Goal: Obtain resource: Obtain resource

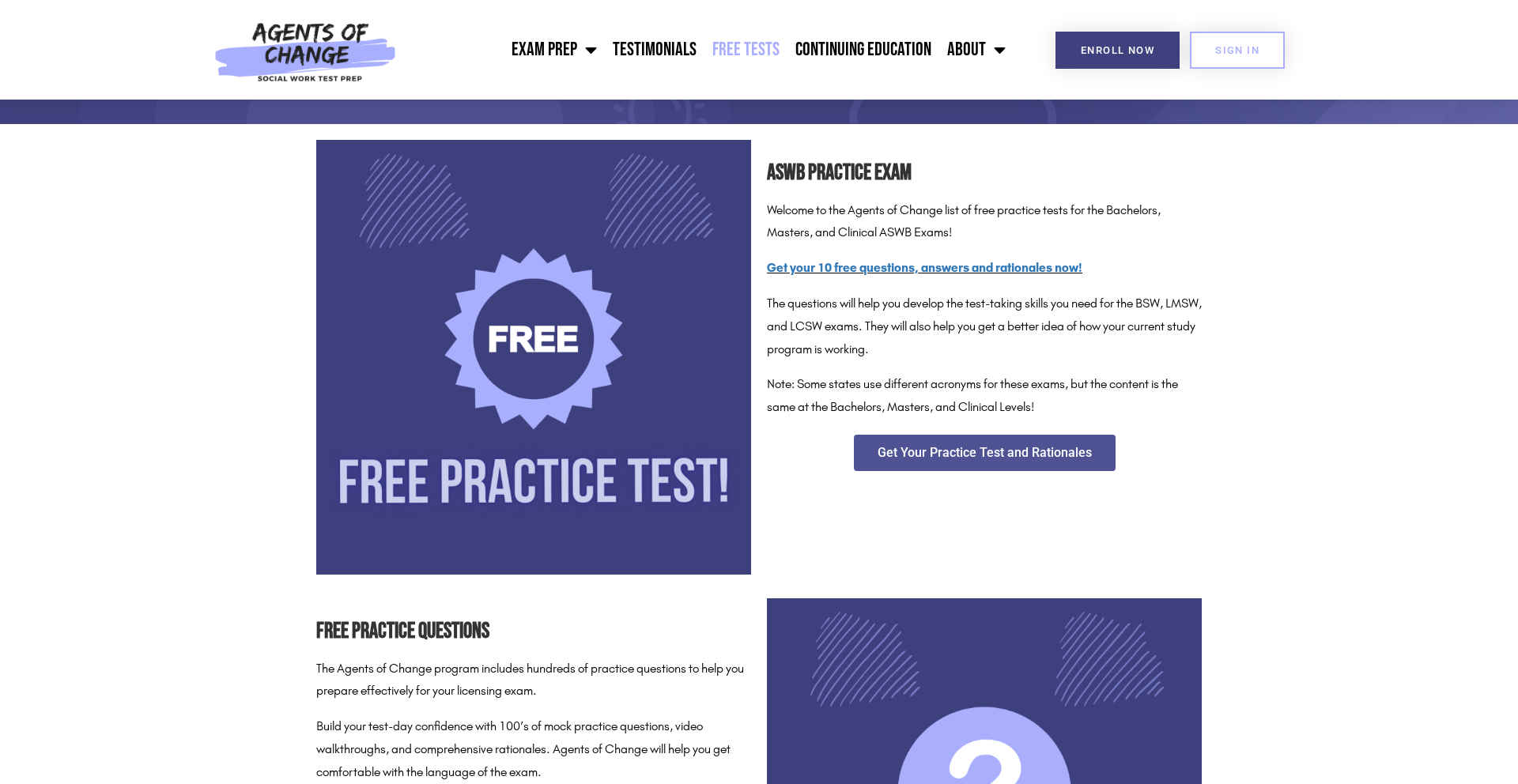
scroll to position [194, 0]
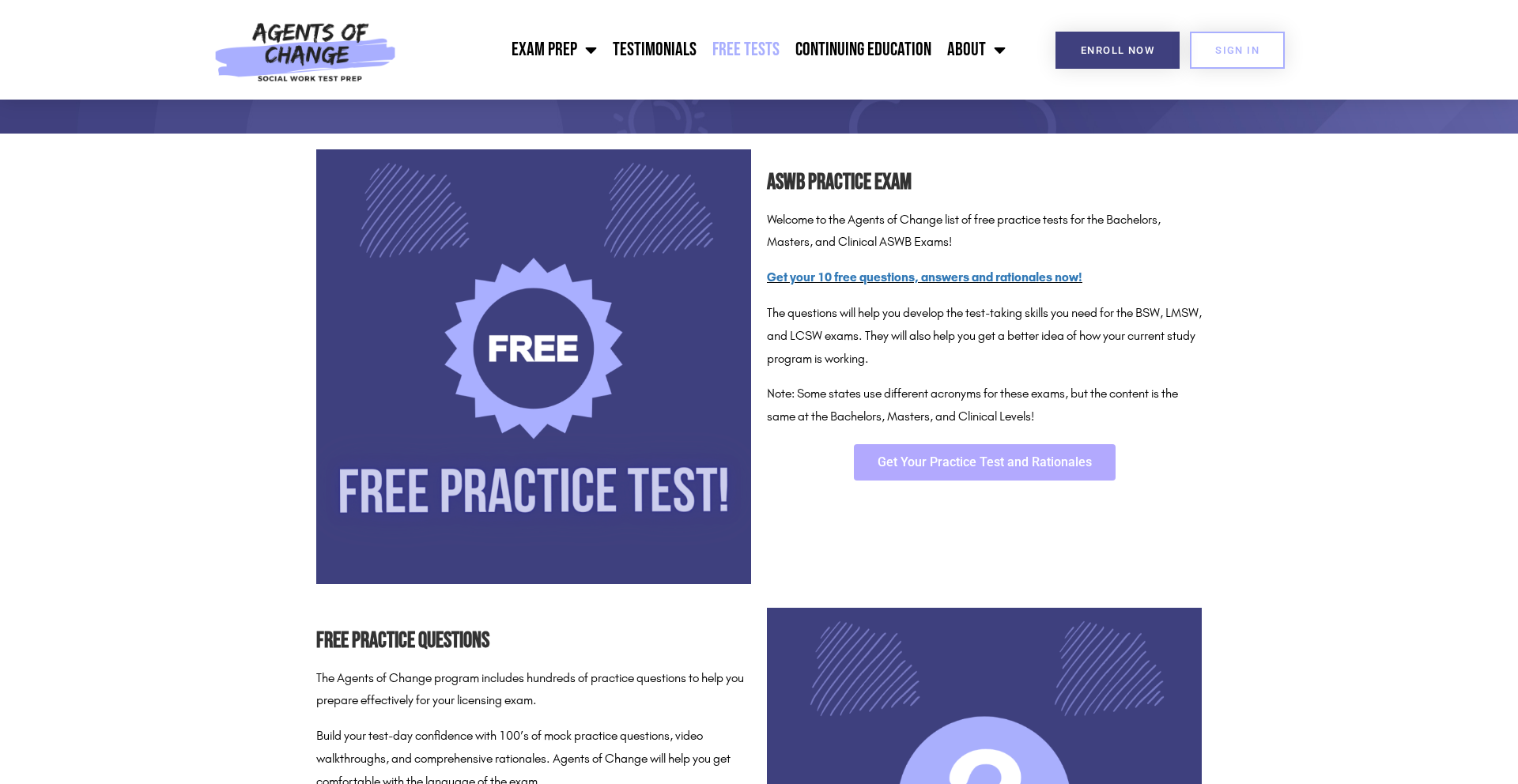
click at [1086, 460] on span "Get Your Practice Test and Rationales" at bounding box center [984, 462] width 214 height 13
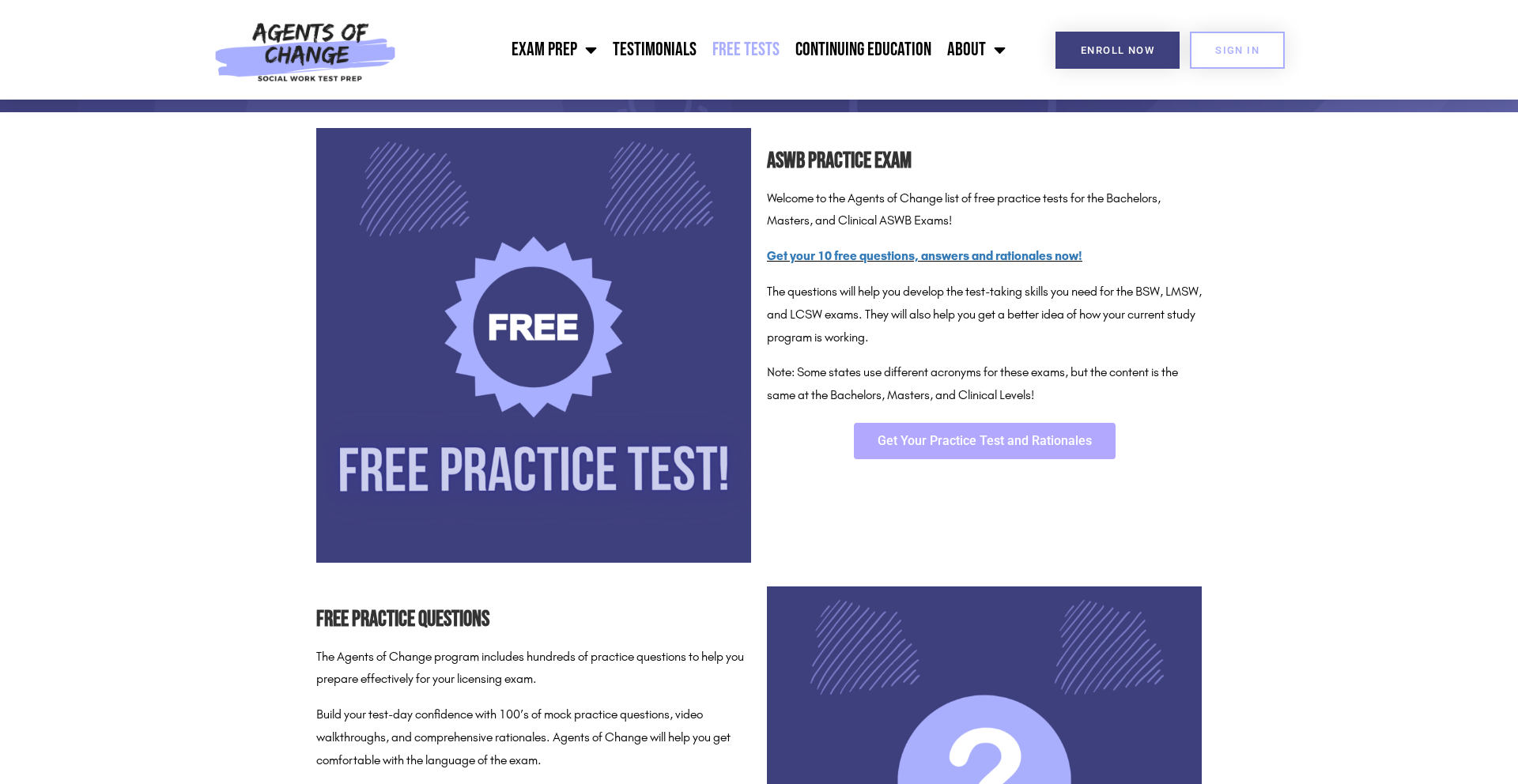
scroll to position [216, 0]
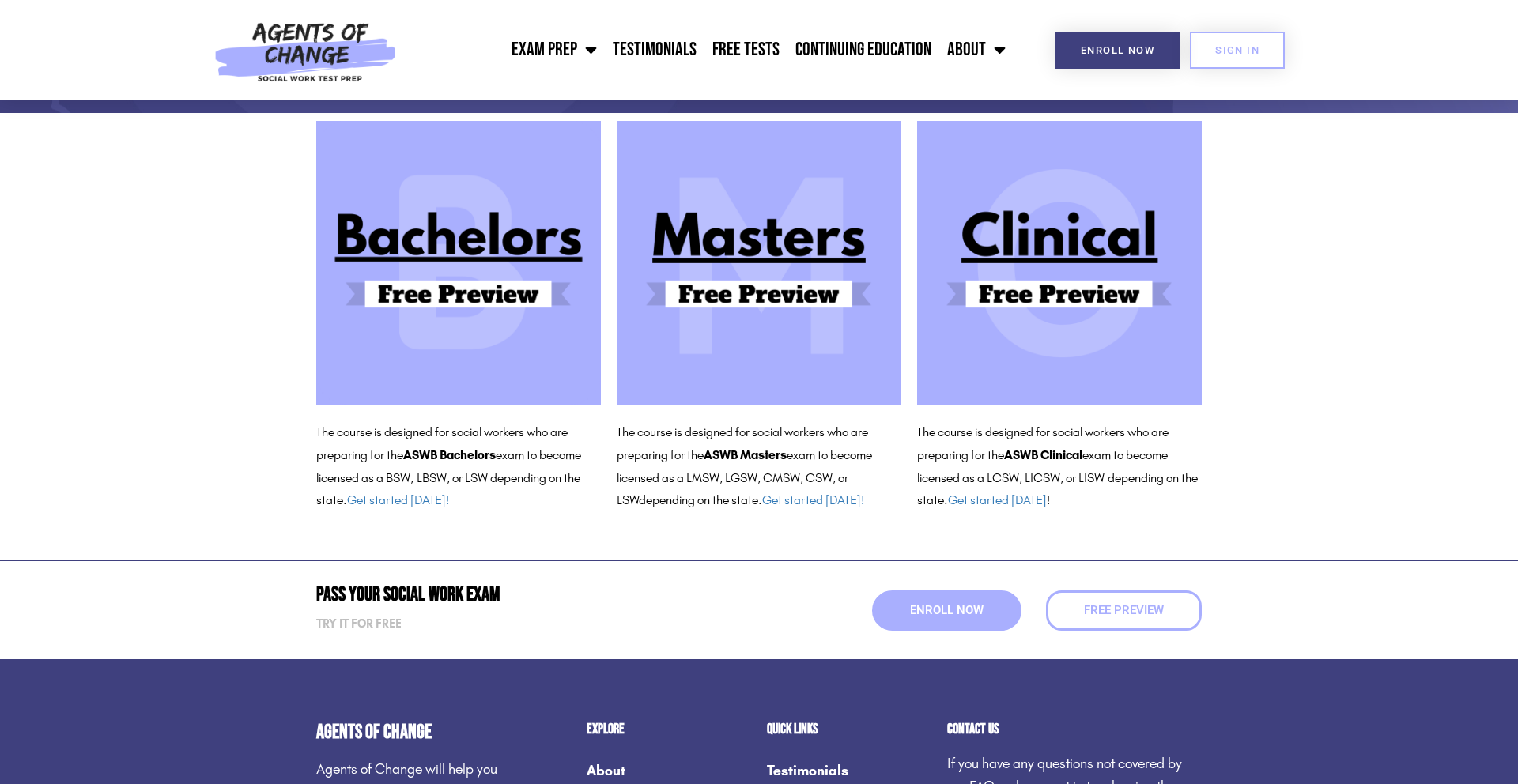
scroll to position [137, 0]
click at [759, 245] on img at bounding box center [759, 264] width 285 height 285
